Goal: Task Accomplishment & Management: Manage account settings

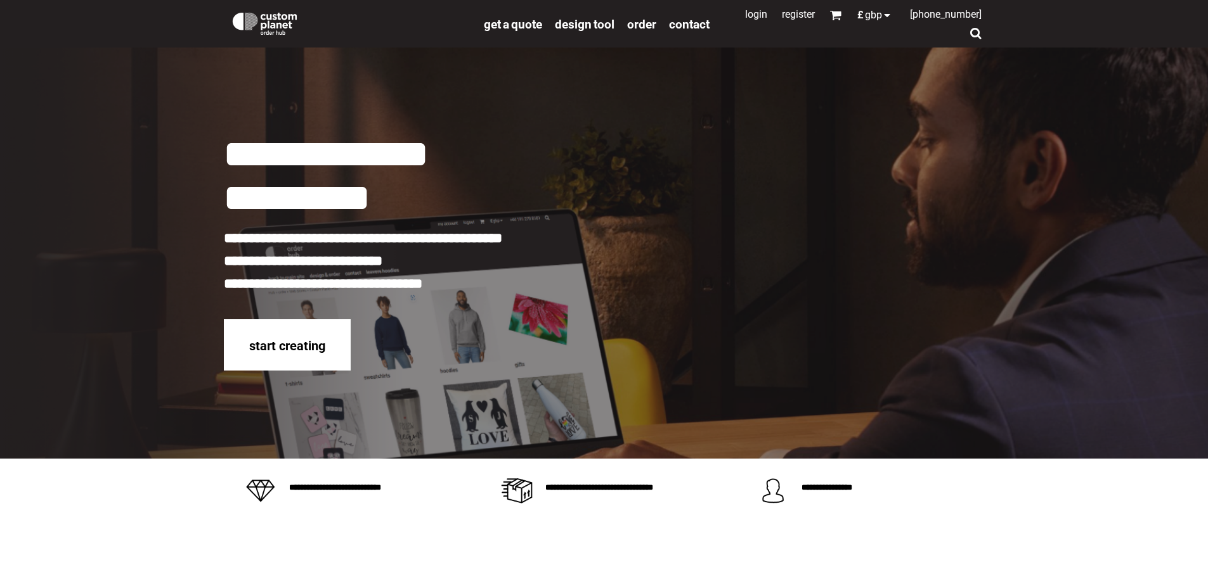
click at [745, 15] on link "Login" at bounding box center [756, 14] width 22 height 12
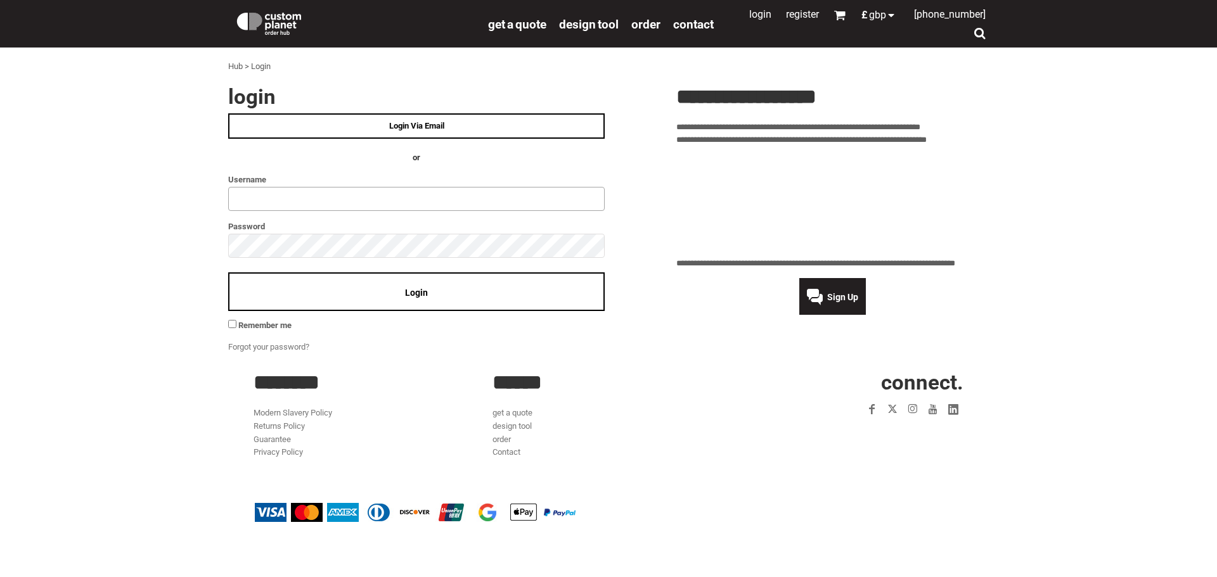
click at [244, 203] on input "text" at bounding box center [416, 199] width 377 height 24
type input "**********"
click at [428, 297] on div "Login" at bounding box center [416, 292] width 377 height 39
